Goal: Task Accomplishment & Management: Manage account settings

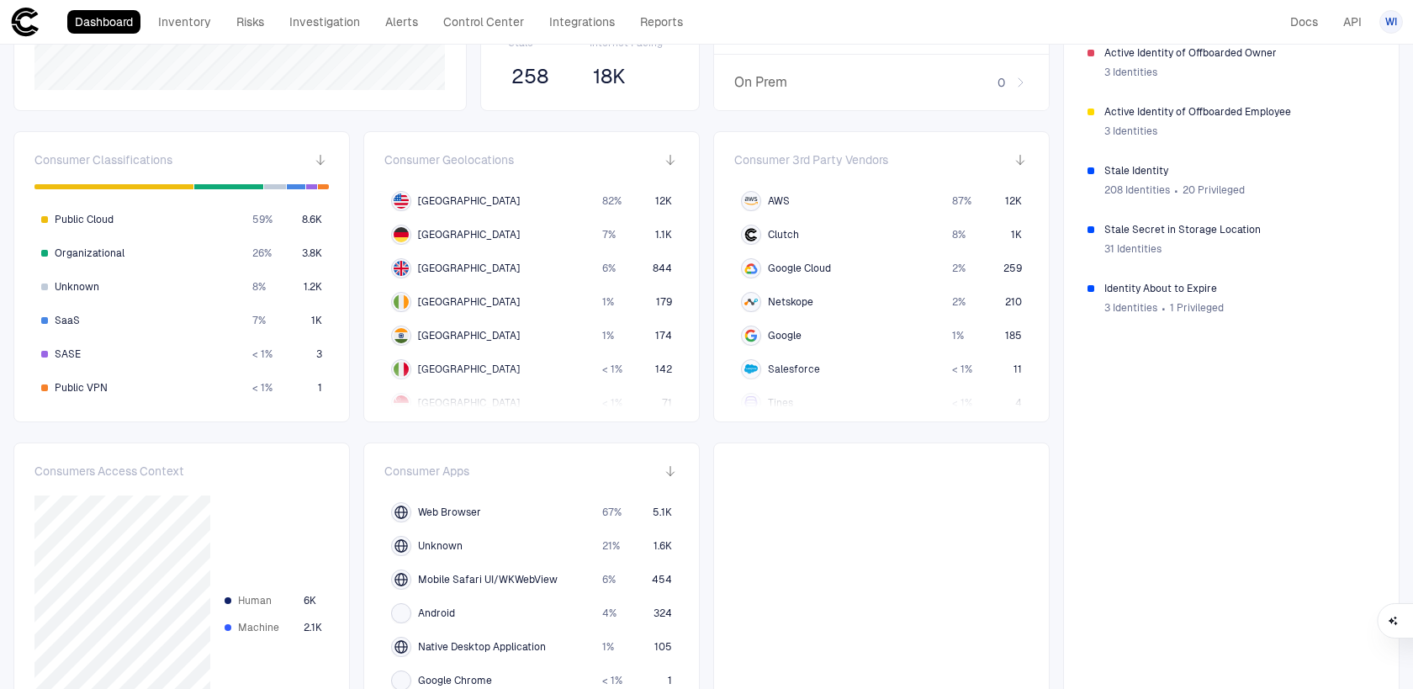
scroll to position [368, 0]
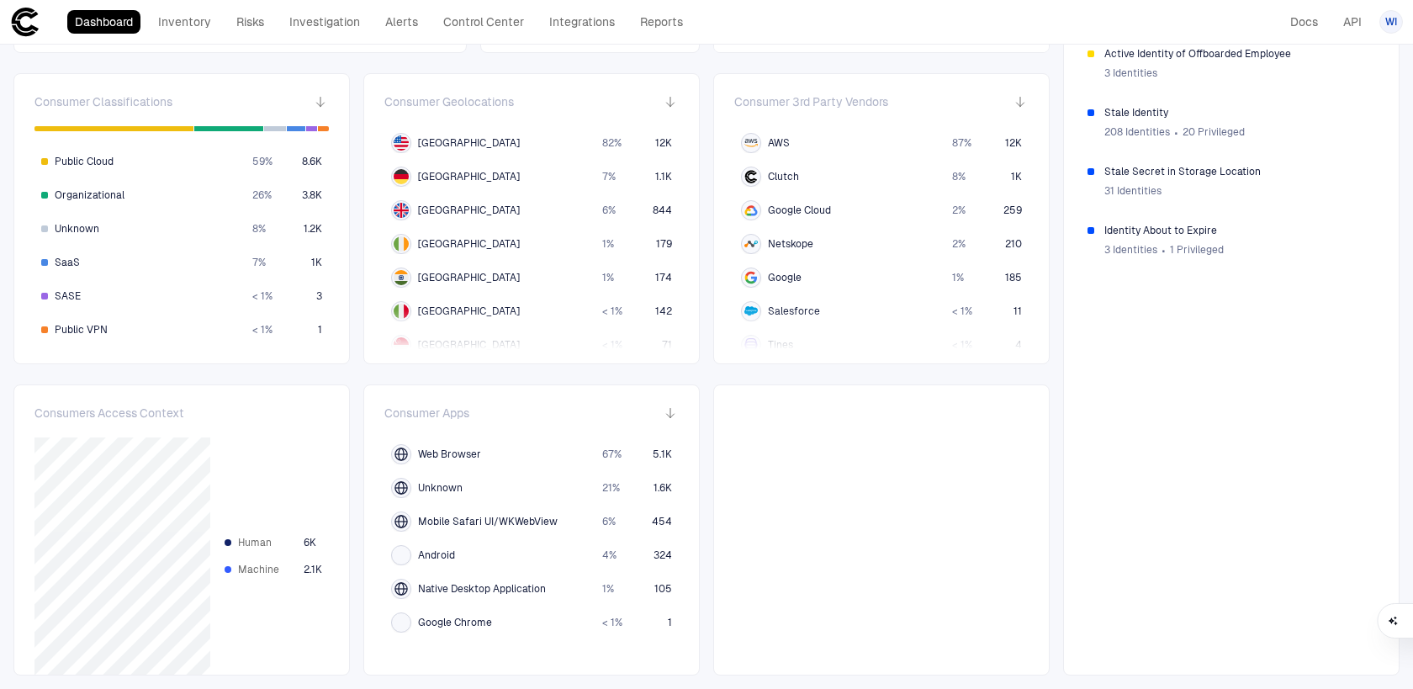
click at [670, 419] on icon "button" at bounding box center [670, 412] width 13 height 13
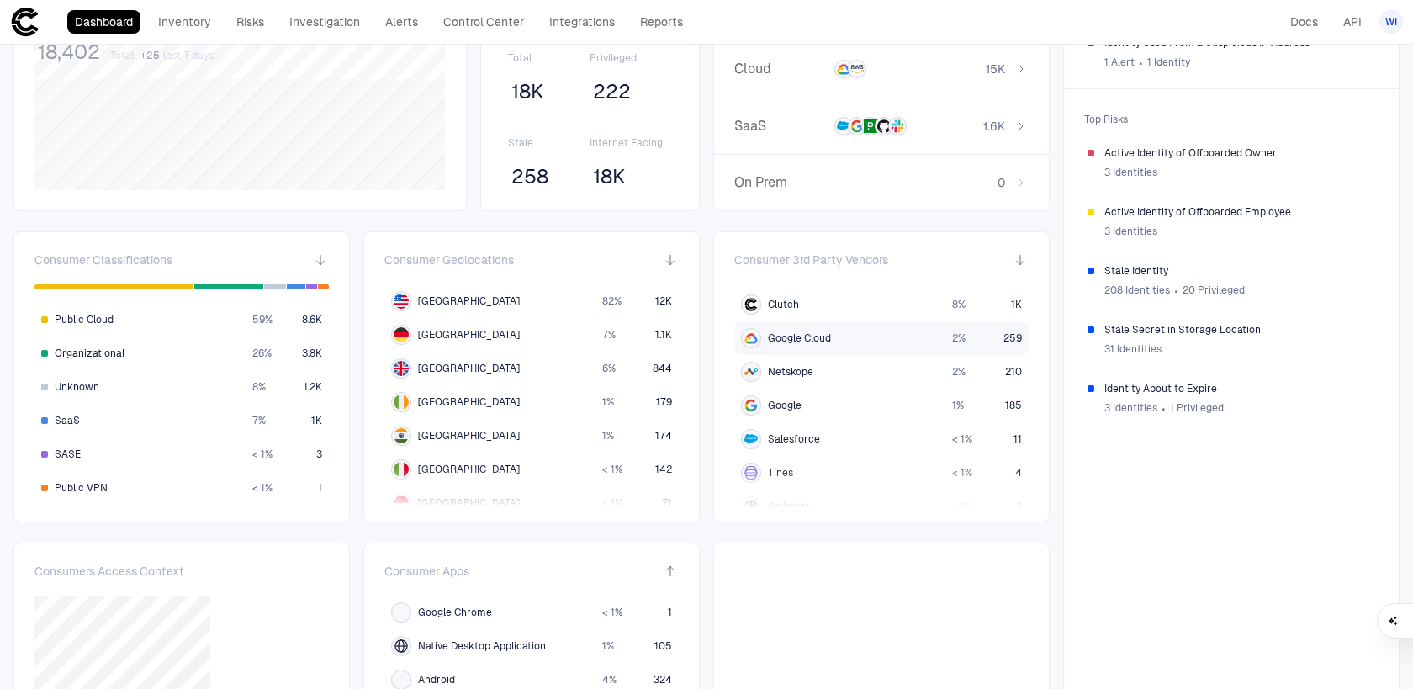
scroll to position [52, 0]
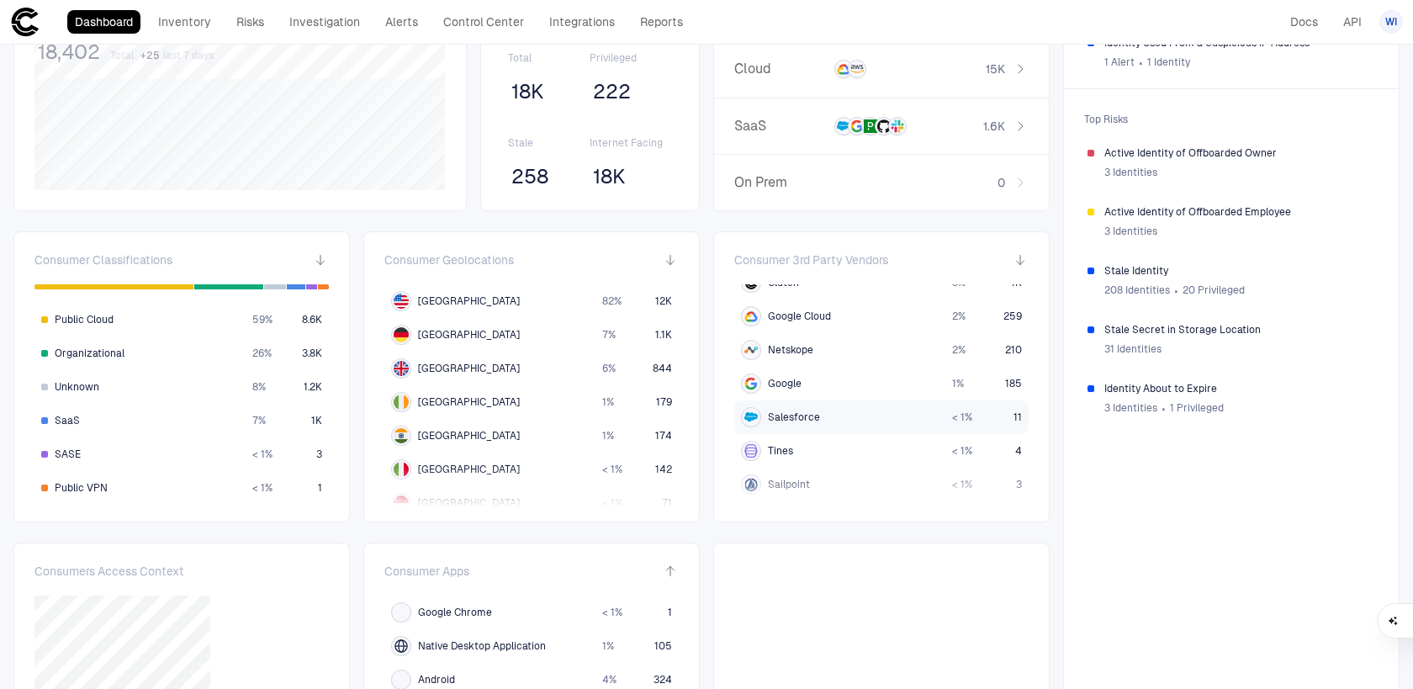
click at [798, 421] on span "Salesforce" at bounding box center [794, 417] width 52 height 13
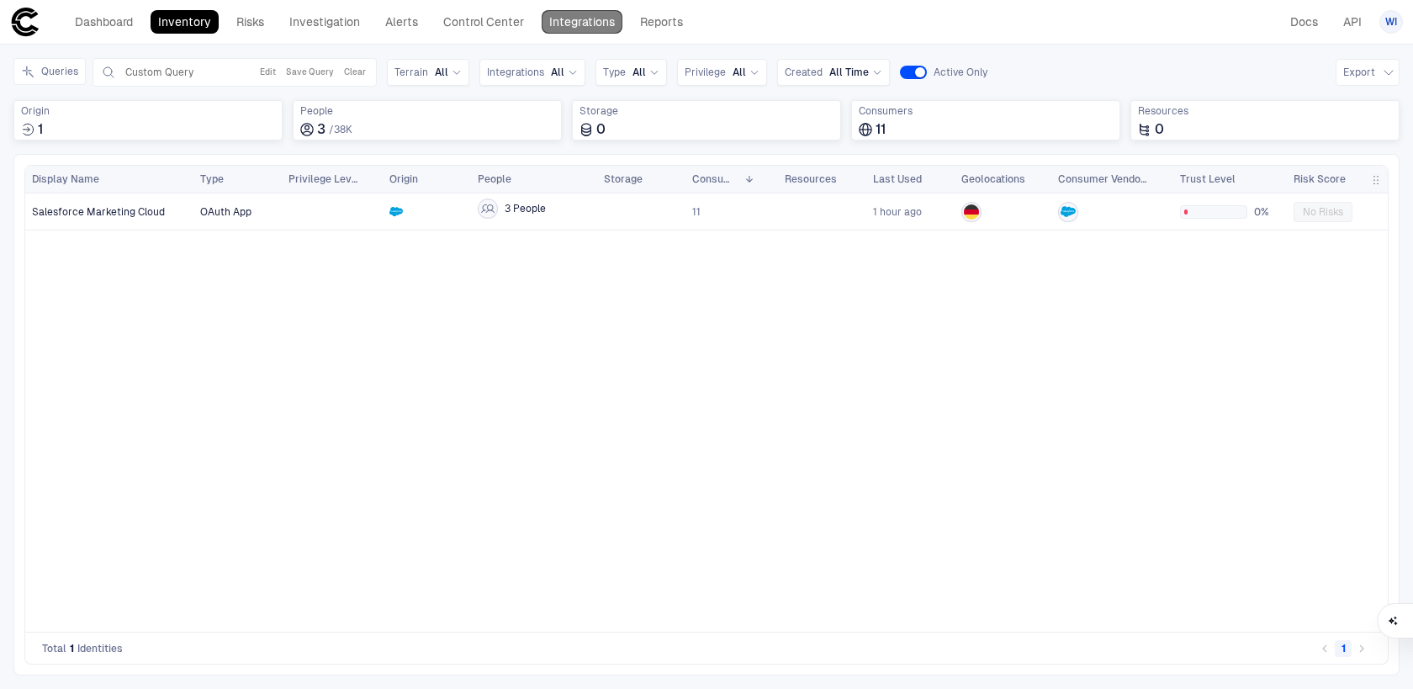
click at [600, 18] on link "Integrations" at bounding box center [582, 22] width 81 height 24
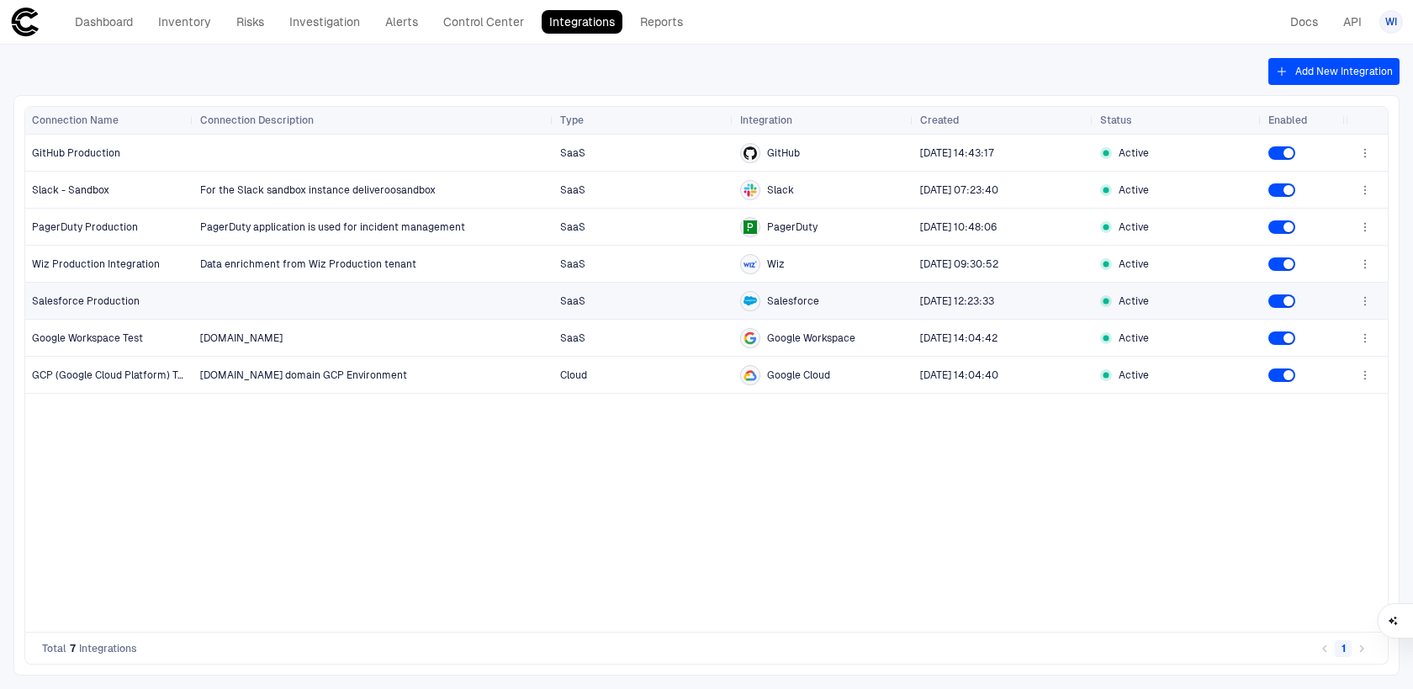
click at [164, 306] on span "Salesforce Production" at bounding box center [110, 301] width 156 height 34
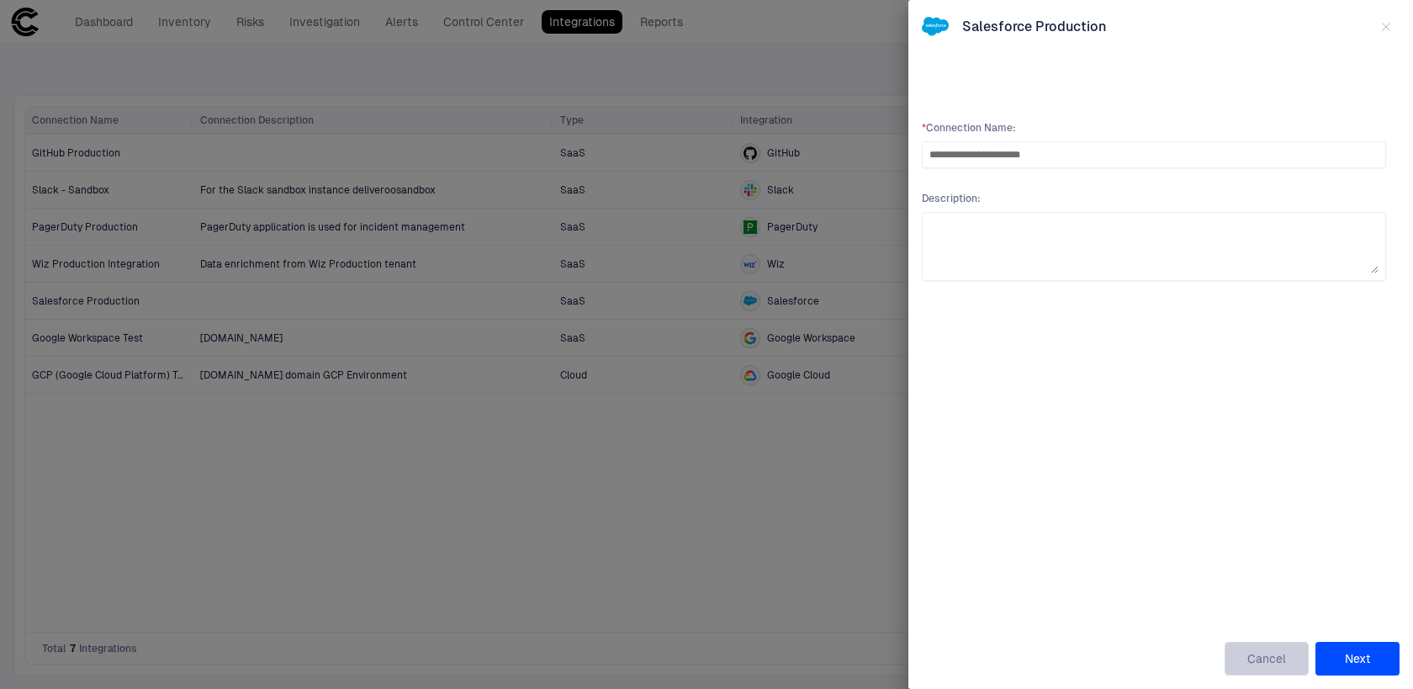
click at [1253, 656] on button "Cancel" at bounding box center [1267, 659] width 84 height 34
